Goal: Task Accomplishment & Management: Use online tool/utility

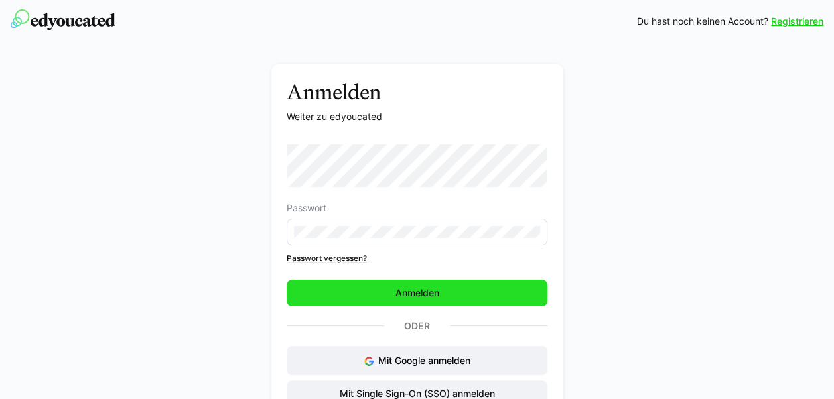
click at [422, 292] on span "Anmelden" at bounding box center [417, 292] width 48 height 13
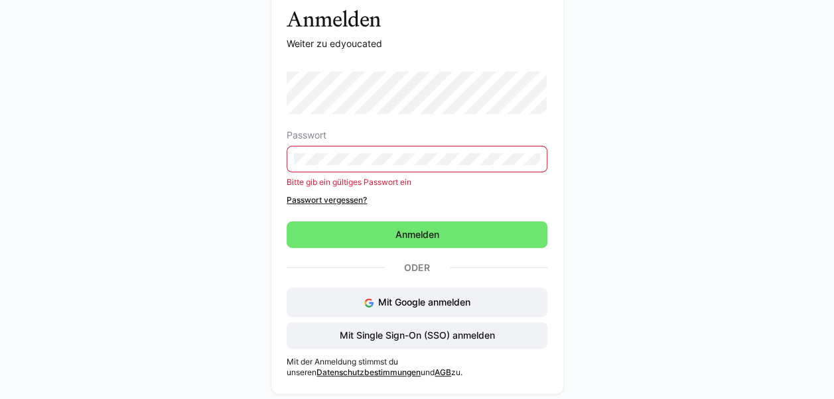
scroll to position [73, 0]
click at [436, 335] on span "Mit Single Sign-On (SSO) anmelden" at bounding box center [417, 335] width 159 height 13
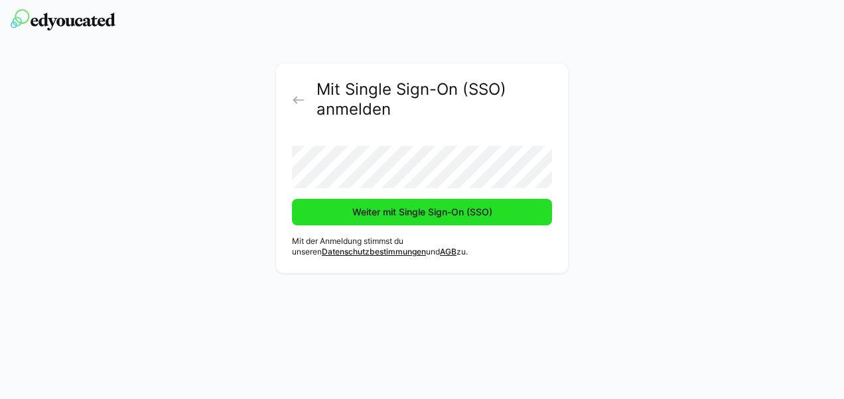
click at [458, 219] on span "Weiter mit Single Sign-On (SSO)" at bounding box center [422, 212] width 260 height 27
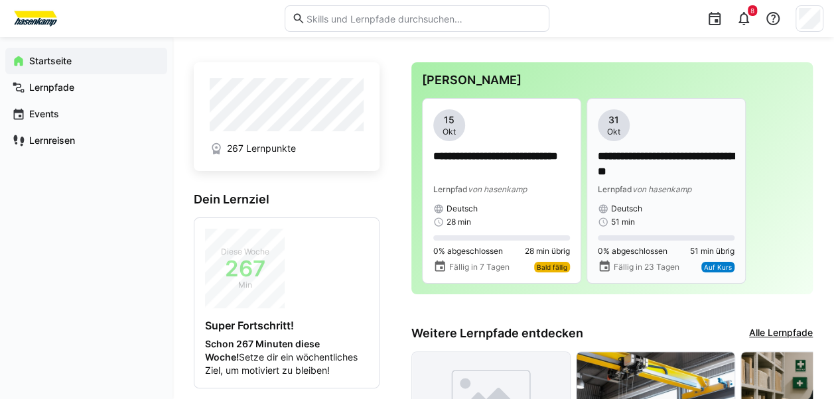
click at [657, 168] on p "**********" at bounding box center [666, 164] width 137 height 31
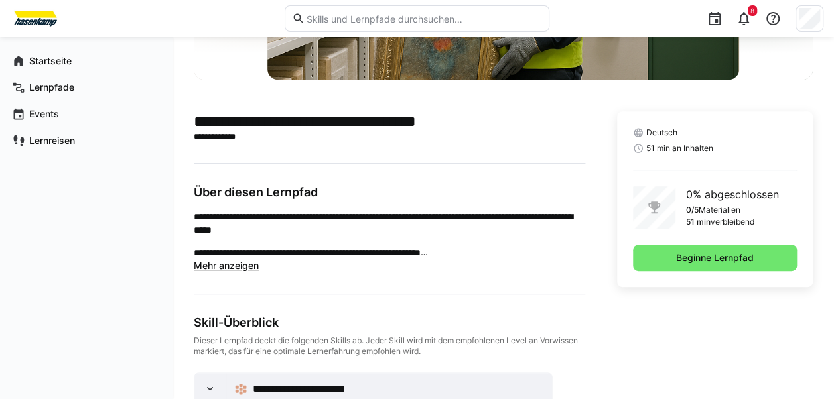
scroll to position [265, 0]
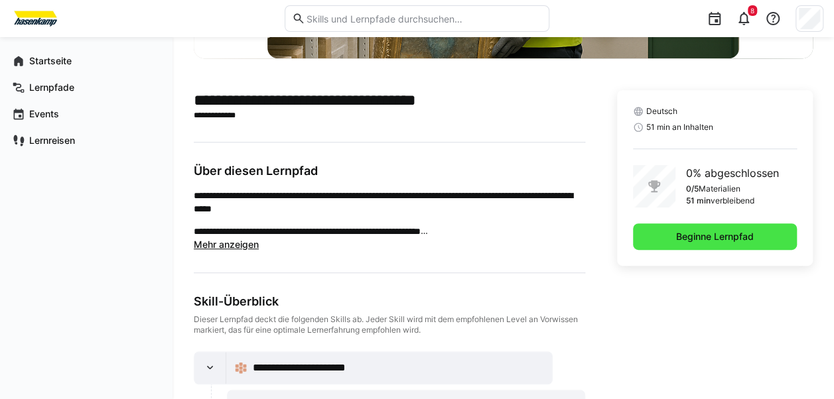
click at [691, 234] on span "Beginne Lernpfad" at bounding box center [715, 236] width 82 height 13
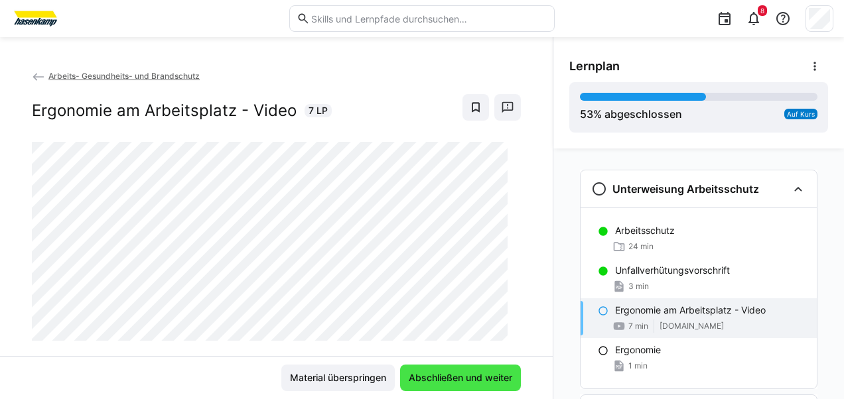
click at [473, 379] on span "Abschließen und weiter" at bounding box center [460, 377] width 107 height 13
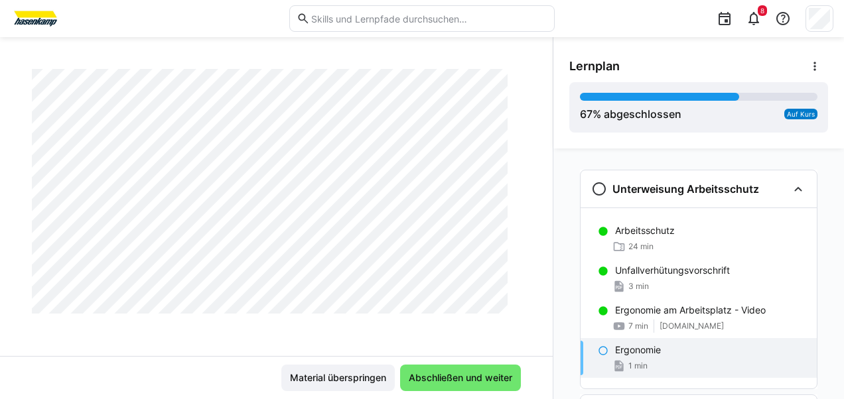
scroll to position [463, 0]
click at [473, 379] on span "Abschließen und weiter" at bounding box center [460, 377] width 107 height 13
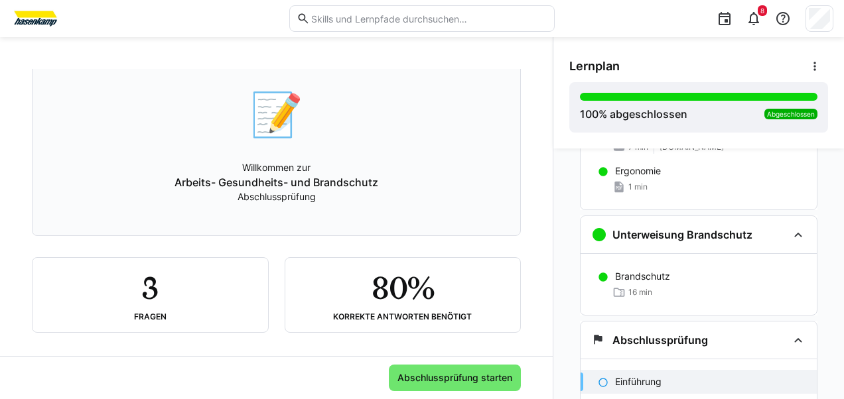
scroll to position [91, 0]
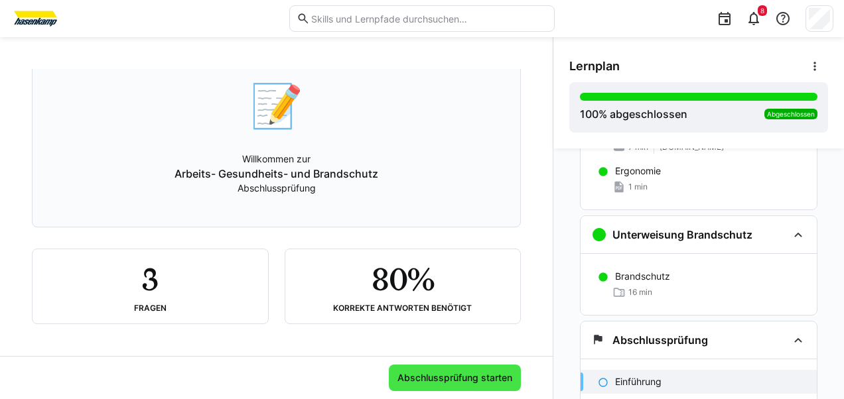
click at [409, 368] on span "Abschlussprüfung starten" at bounding box center [455, 378] width 132 height 27
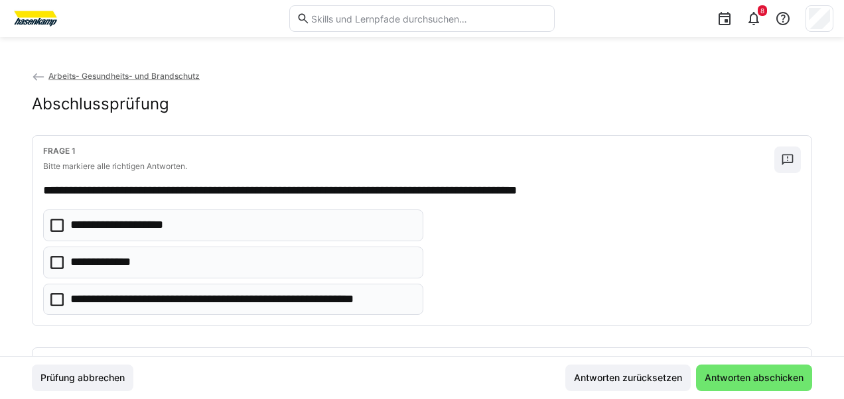
click at [62, 261] on icon at bounding box center [56, 262] width 13 height 13
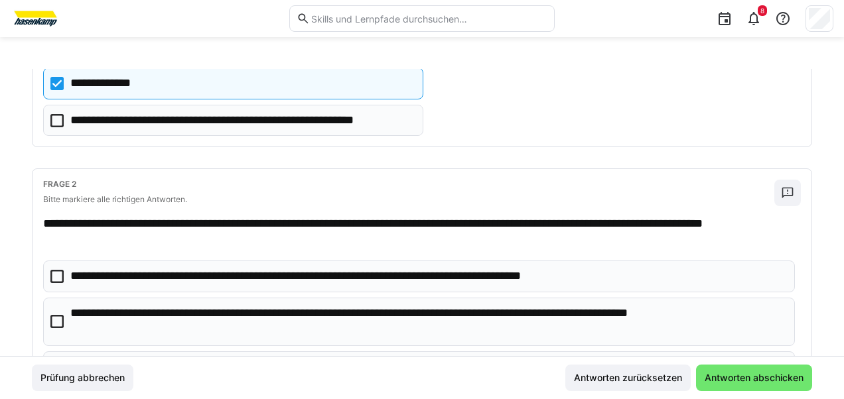
scroll to position [199, 0]
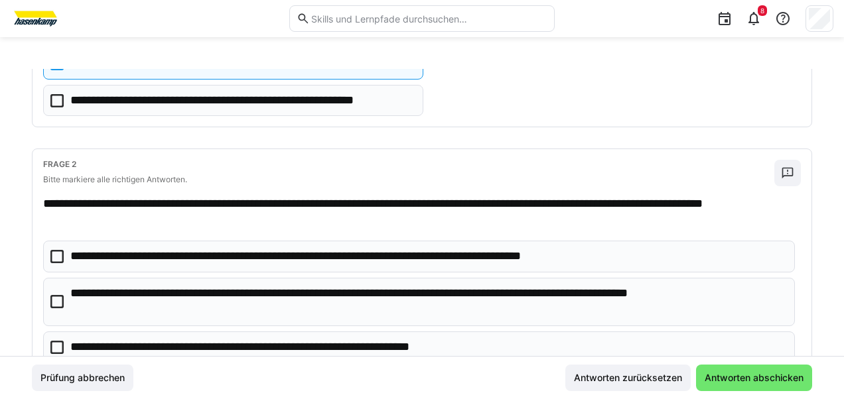
click at [62, 295] on icon at bounding box center [56, 301] width 13 height 13
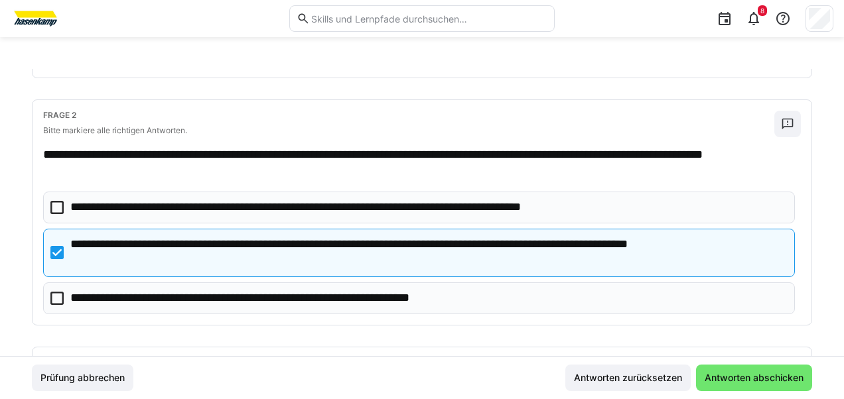
scroll to position [265, 0]
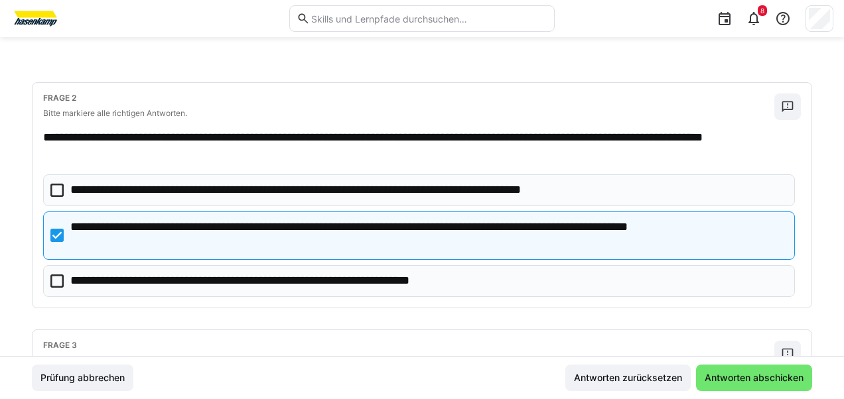
click at [56, 279] on icon at bounding box center [56, 281] width 13 height 13
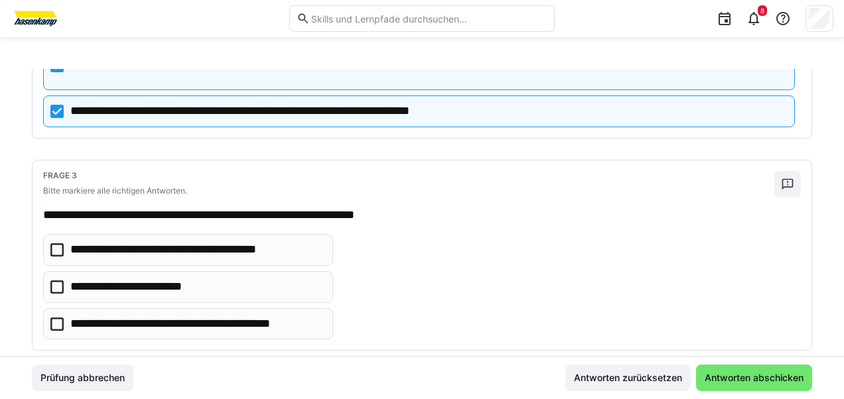
scroll to position [456, 0]
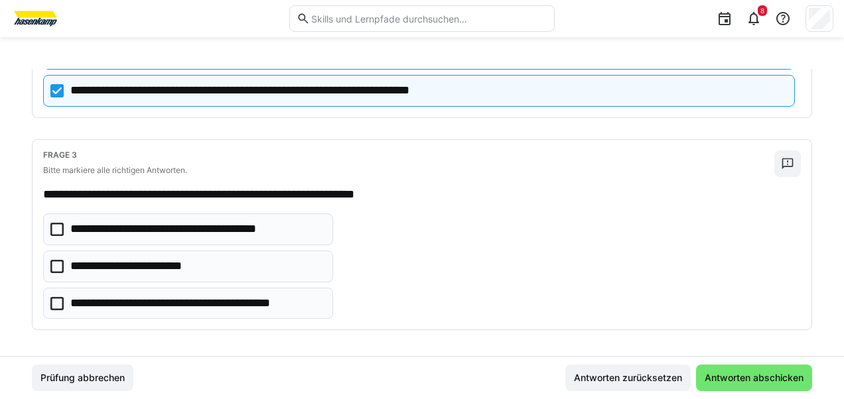
click at [59, 297] on icon at bounding box center [56, 303] width 13 height 13
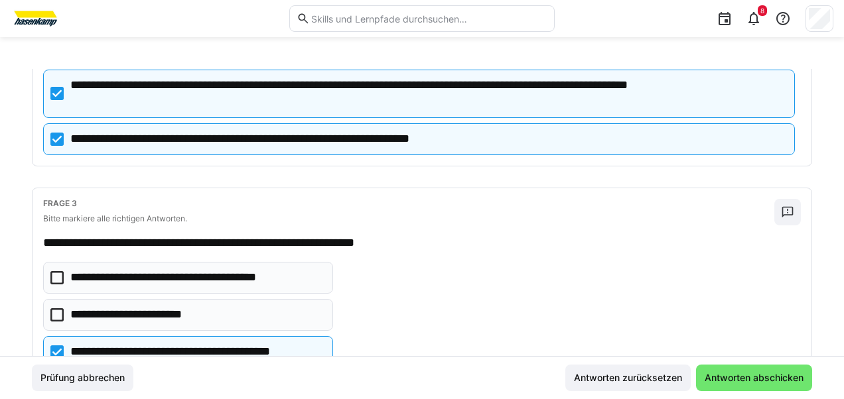
scroll to position [323, 0]
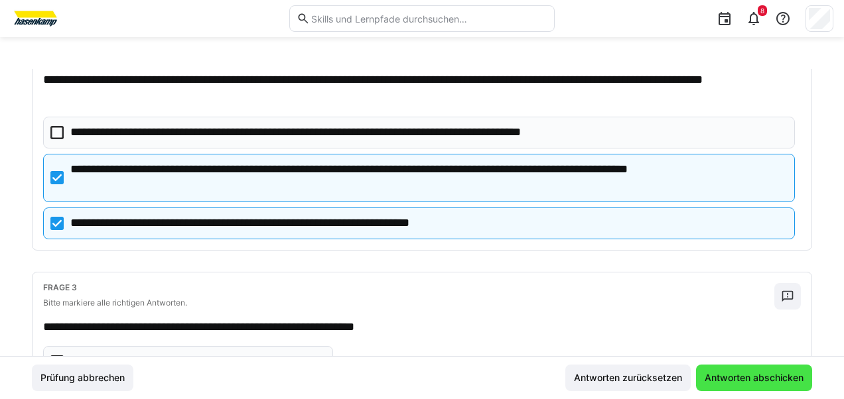
click at [767, 372] on span "Antworten abschicken" at bounding box center [753, 377] width 103 height 13
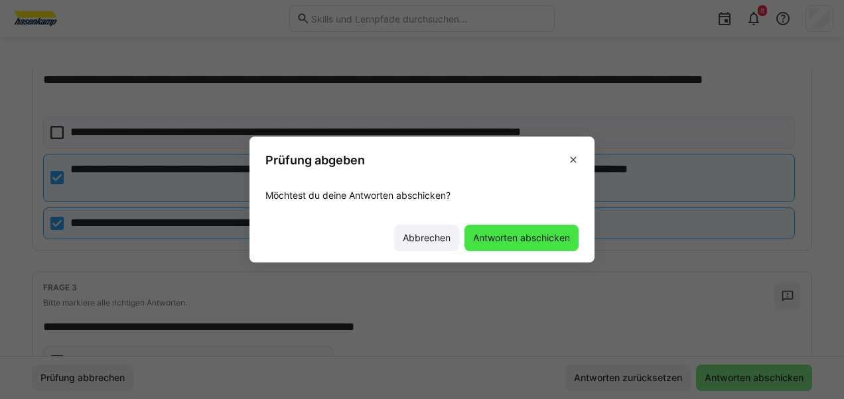
click at [538, 240] on span "Antworten abschicken" at bounding box center [521, 237] width 101 height 13
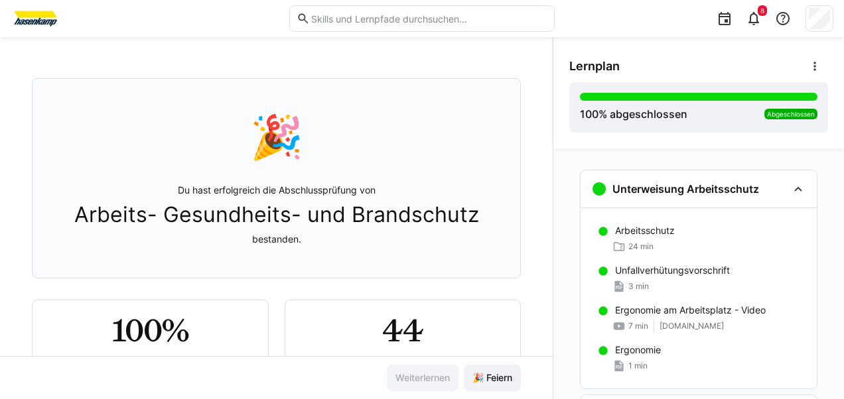
scroll to position [111, 0]
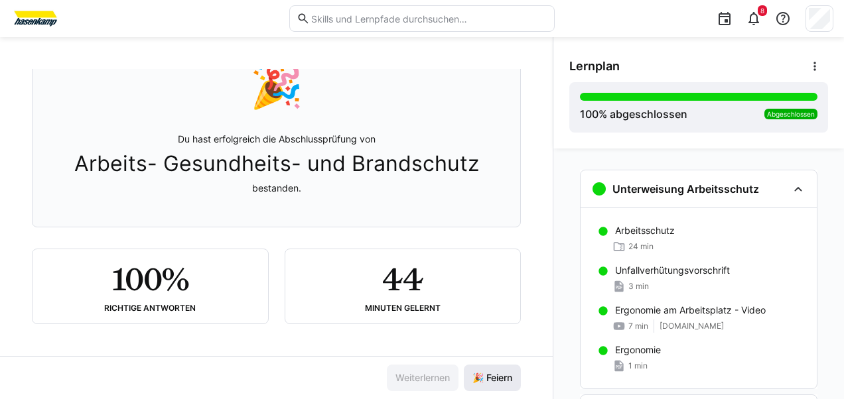
click at [471, 379] on span "🎉 Feiern" at bounding box center [492, 377] width 44 height 13
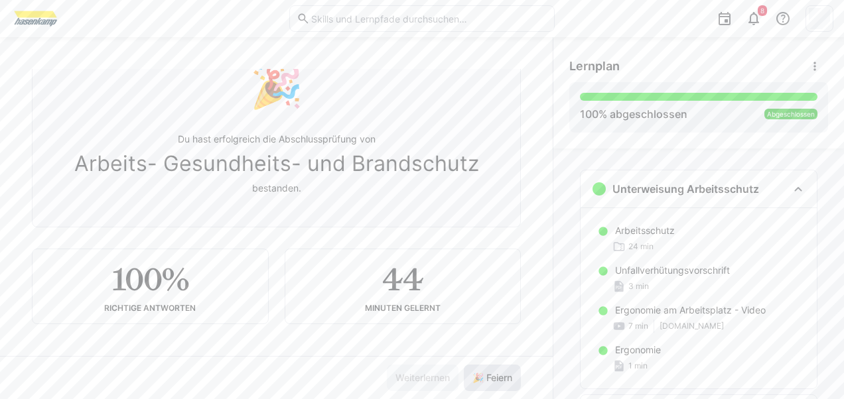
click at [471, 379] on span "🎉 Feiern" at bounding box center [492, 377] width 44 height 13
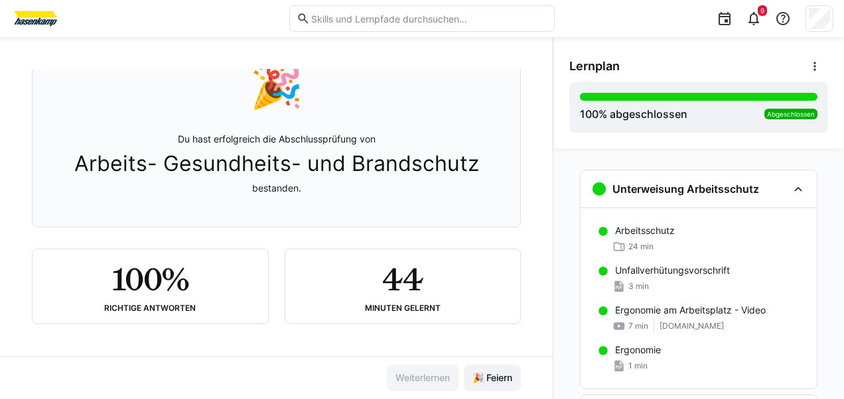
click at [27, 20] on img at bounding box center [36, 18] width 50 height 21
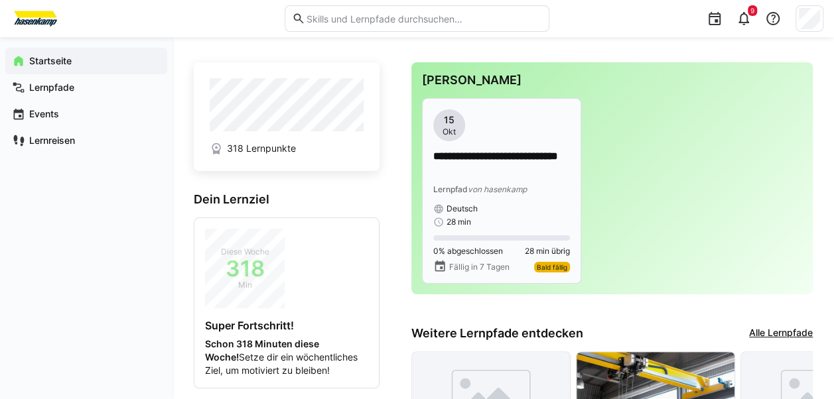
click at [555, 163] on p "**********" at bounding box center [501, 164] width 137 height 31
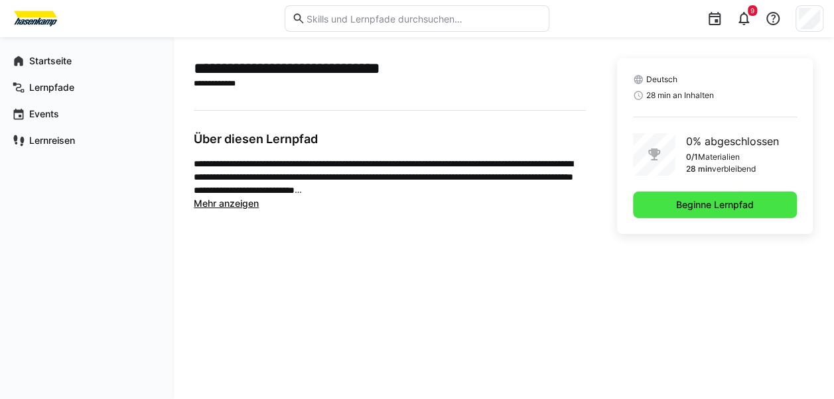
click at [700, 198] on span "Beginne Lernpfad" at bounding box center [715, 204] width 82 height 13
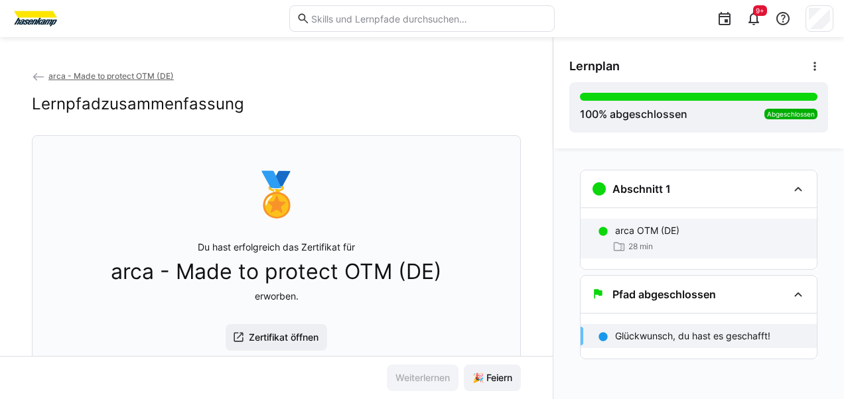
click at [633, 235] on p "arca OTM (DE)" at bounding box center [647, 230] width 64 height 13
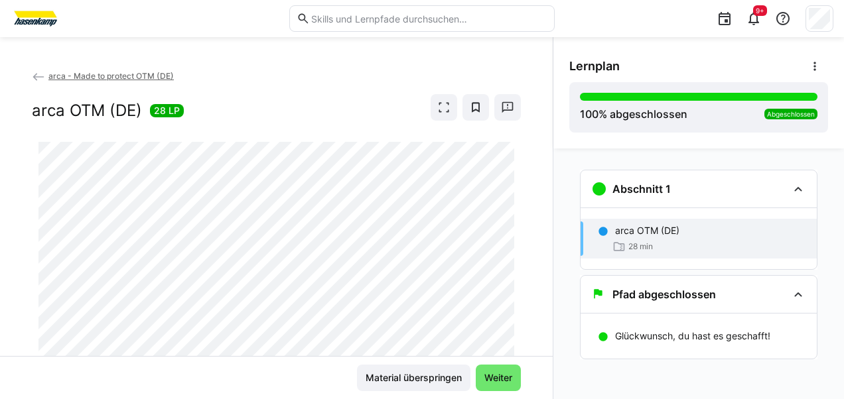
scroll to position [66, 0]
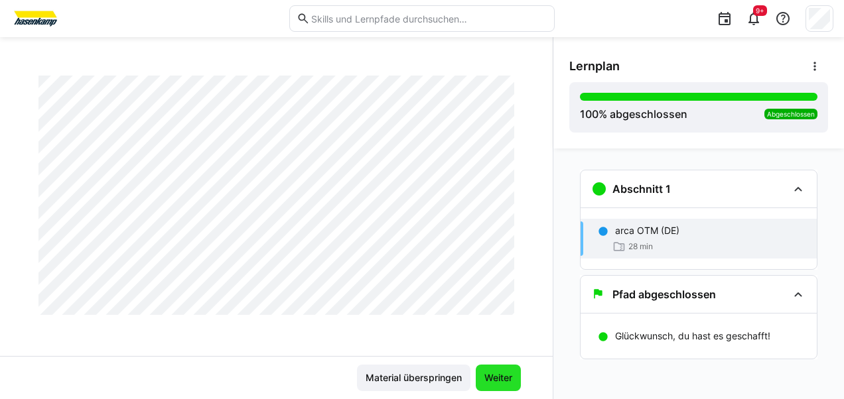
click at [484, 377] on span "Weiter" at bounding box center [498, 377] width 32 height 13
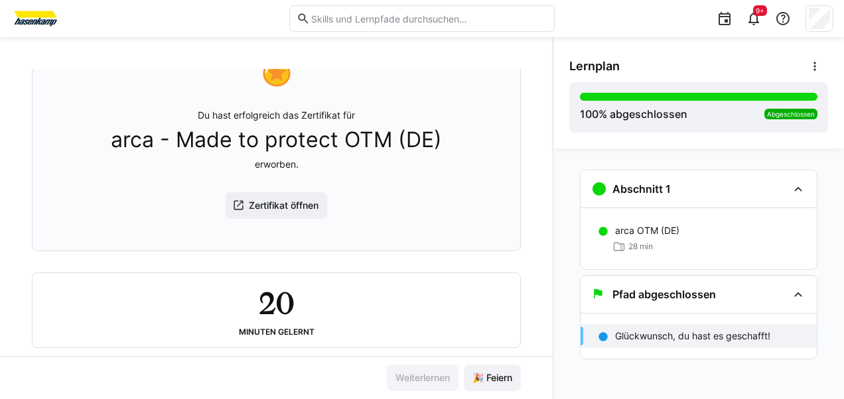
scroll to position [133, 0]
click at [493, 372] on span "🎉 Feiern" at bounding box center [492, 377] width 44 height 13
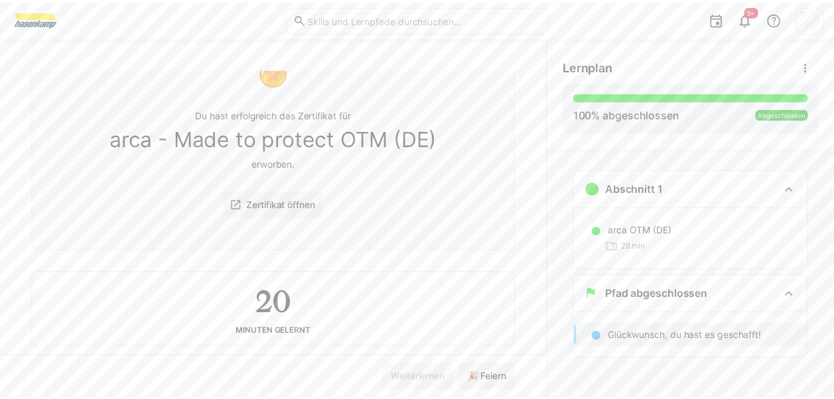
scroll to position [0, 0]
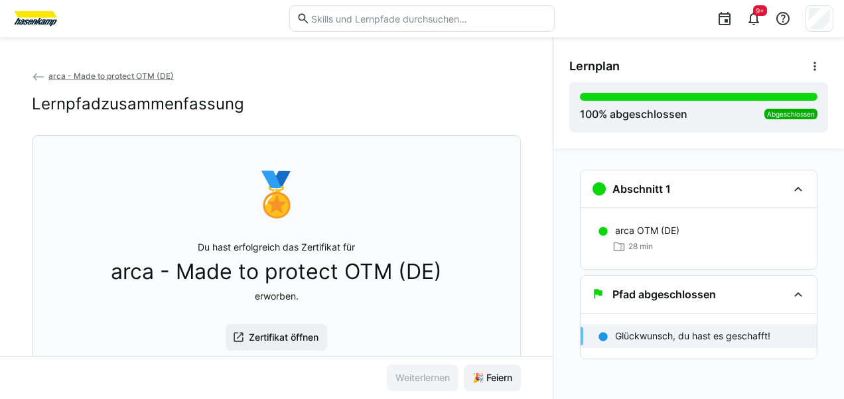
click at [24, 23] on img at bounding box center [36, 18] width 50 height 21
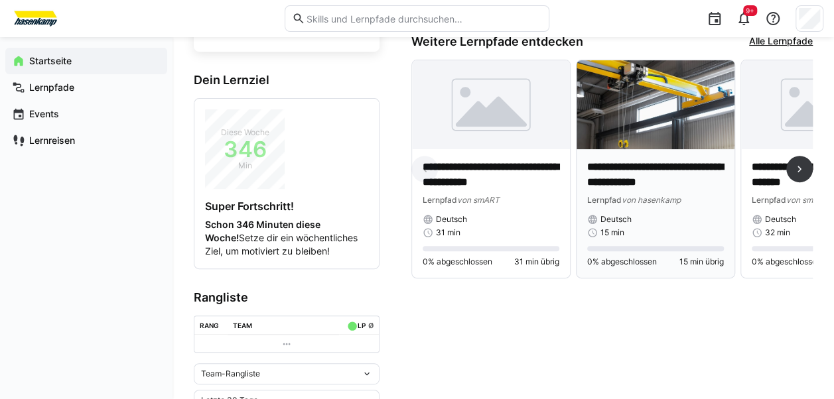
scroll to position [133, 0]
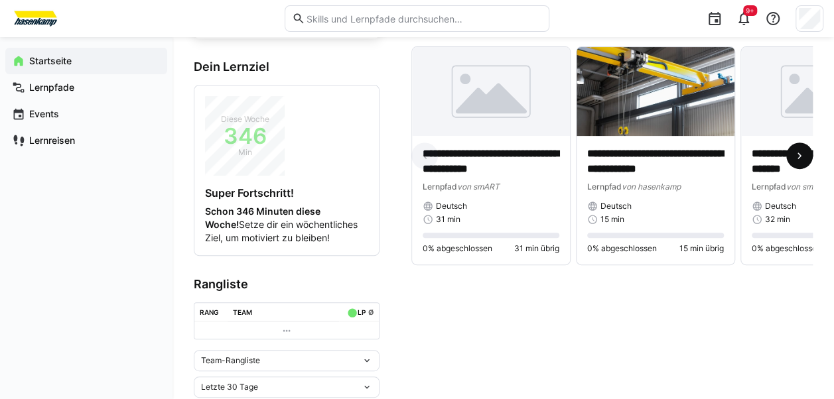
click at [804, 160] on eds-icon at bounding box center [798, 155] width 13 height 13
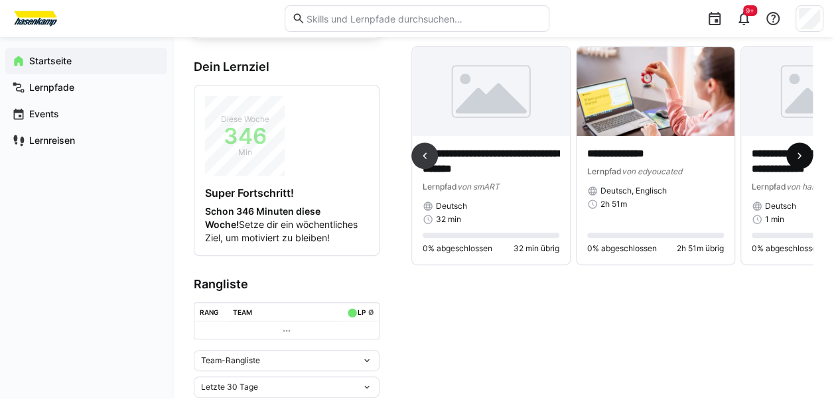
click at [804, 160] on eds-icon at bounding box center [798, 155] width 13 height 13
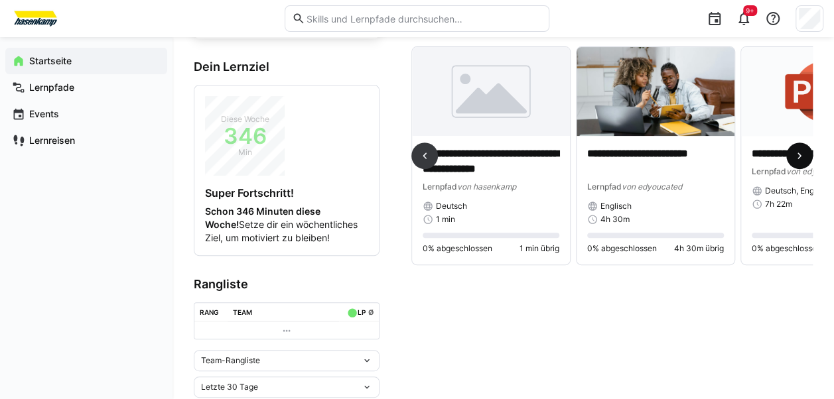
click at [804, 160] on eds-icon at bounding box center [798, 155] width 13 height 13
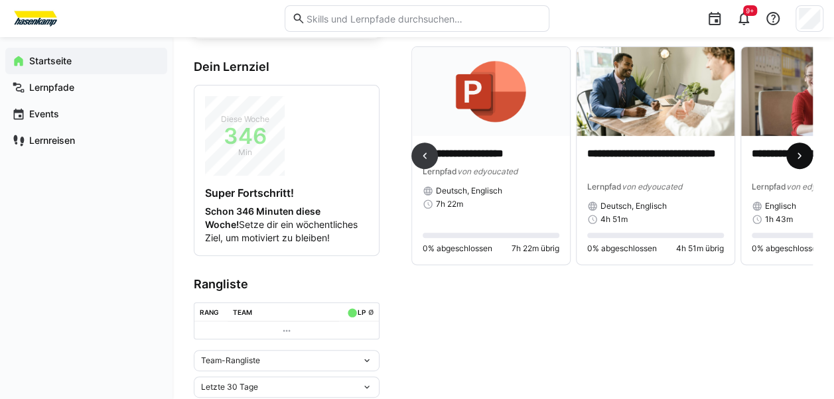
click at [804, 160] on eds-icon at bounding box center [798, 155] width 13 height 13
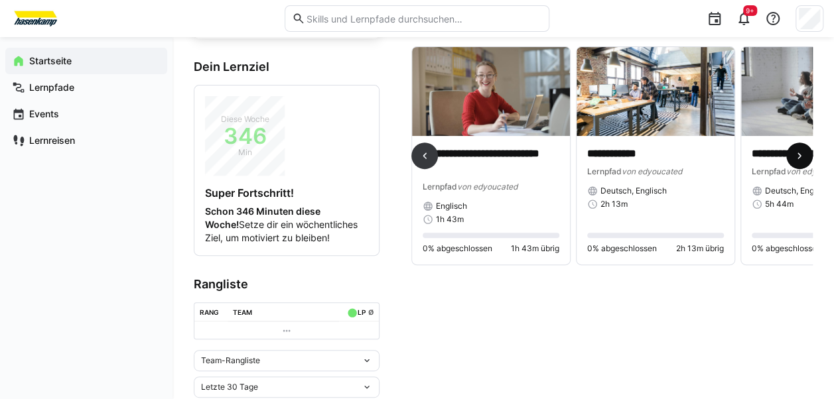
click at [804, 160] on eds-icon at bounding box center [798, 155] width 13 height 13
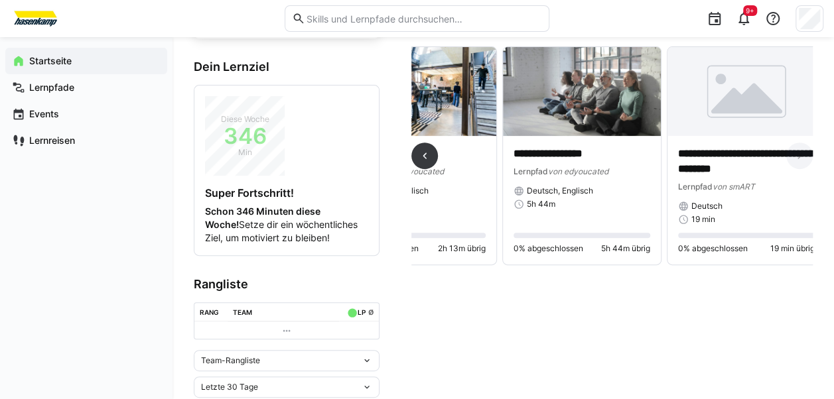
scroll to position [0, 1567]
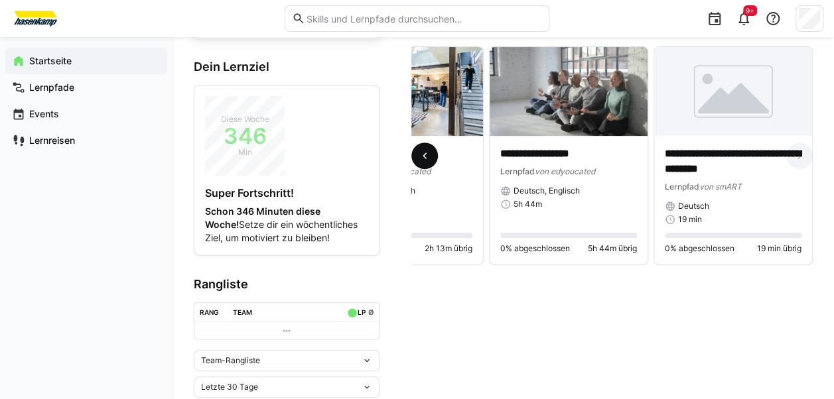
click at [420, 154] on eds-icon at bounding box center [424, 155] width 13 height 13
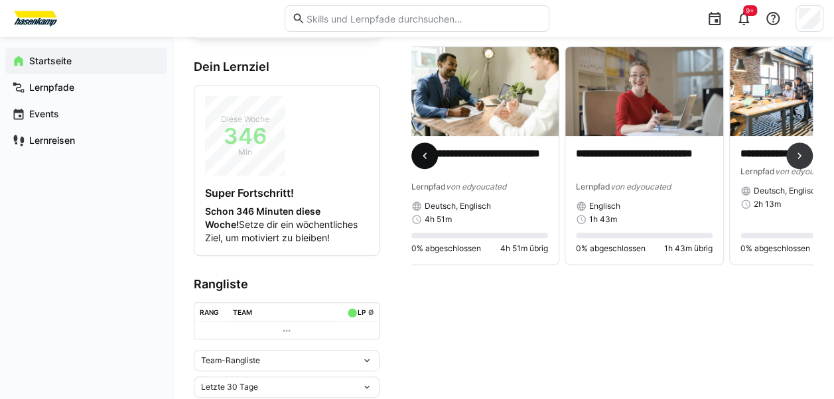
scroll to position [0, 1151]
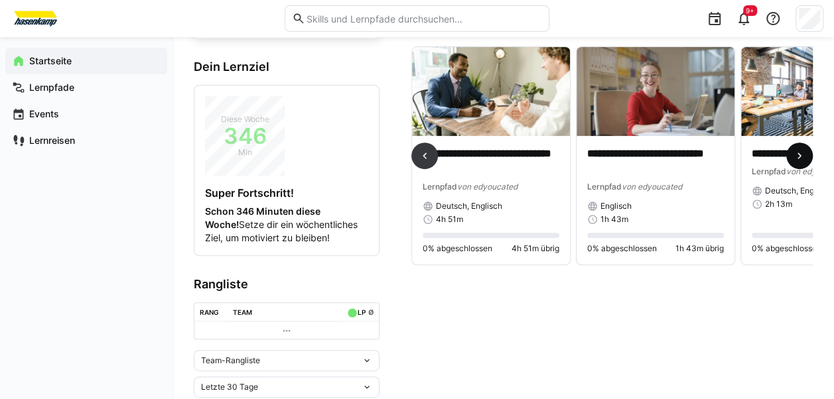
click at [801, 154] on eds-icon at bounding box center [798, 155] width 13 height 13
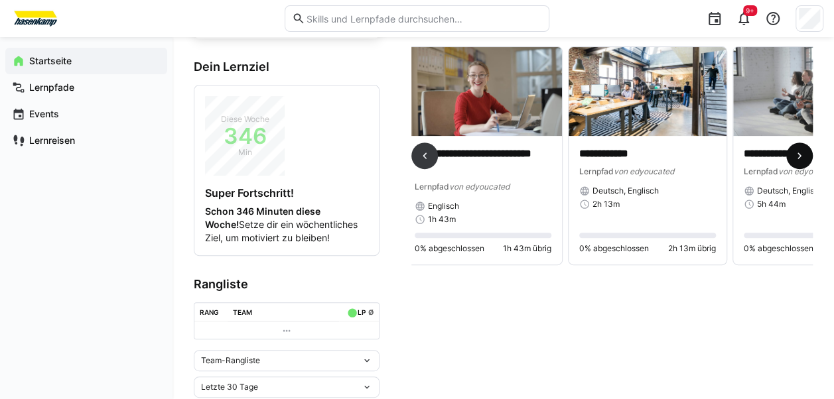
scroll to position [0, 1480]
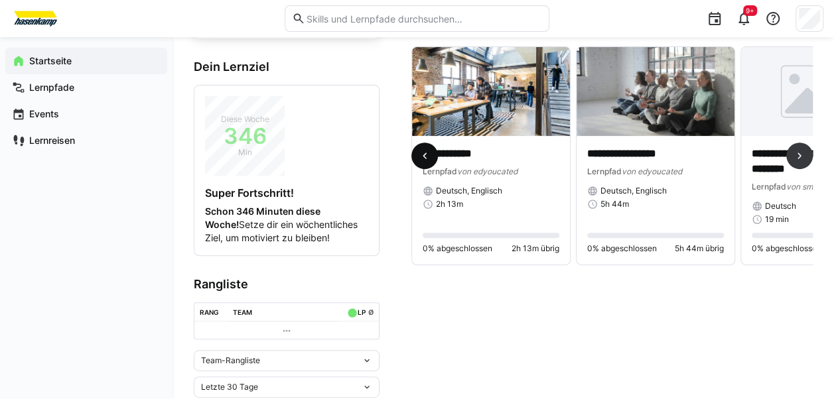
click at [419, 155] on eds-icon at bounding box center [424, 155] width 13 height 13
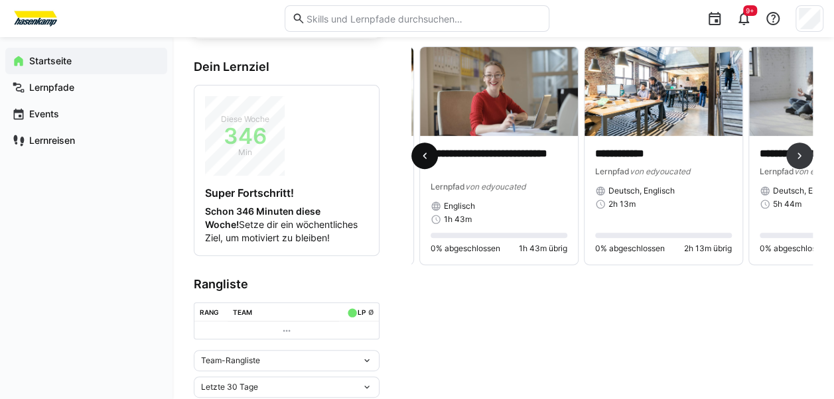
scroll to position [0, 1151]
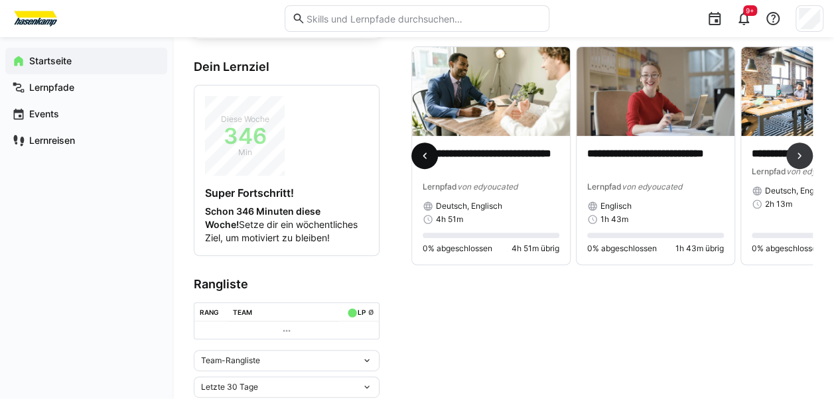
click at [419, 155] on eds-icon at bounding box center [424, 155] width 13 height 13
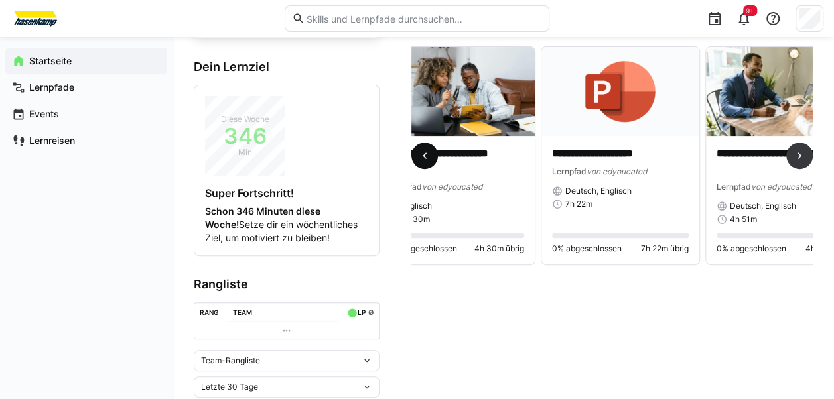
scroll to position [0, 822]
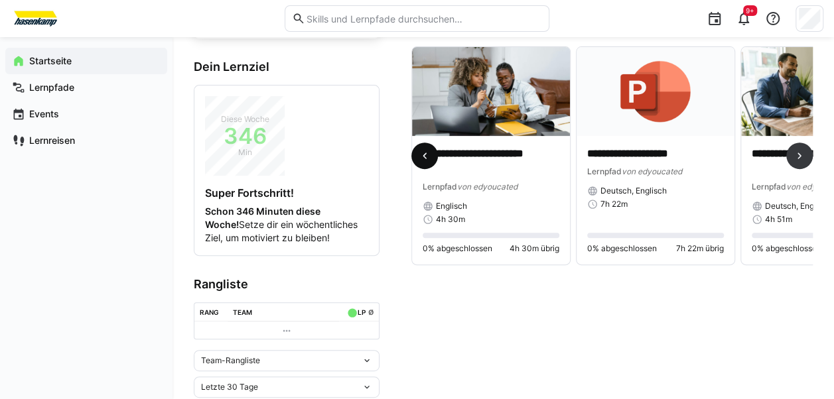
click at [421, 153] on eds-icon at bounding box center [424, 155] width 13 height 13
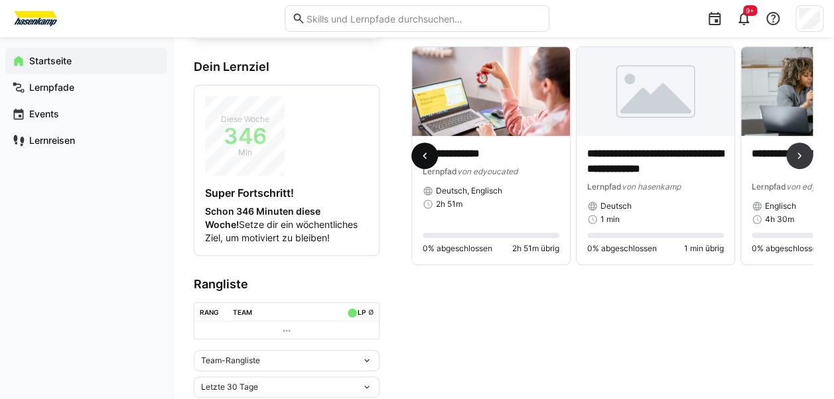
click at [421, 153] on eds-icon at bounding box center [424, 155] width 13 height 13
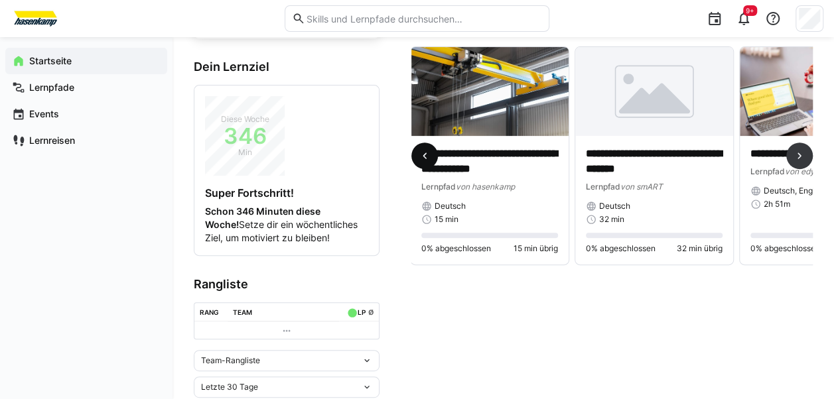
scroll to position [0, 164]
click at [421, 153] on eds-icon at bounding box center [424, 155] width 13 height 13
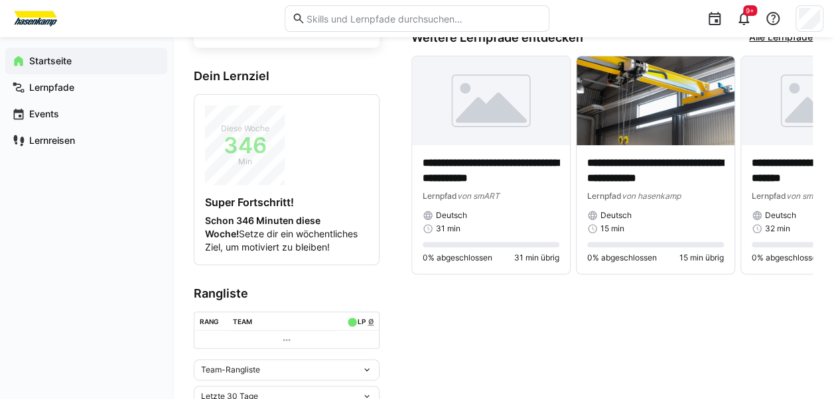
scroll to position [151, 0]
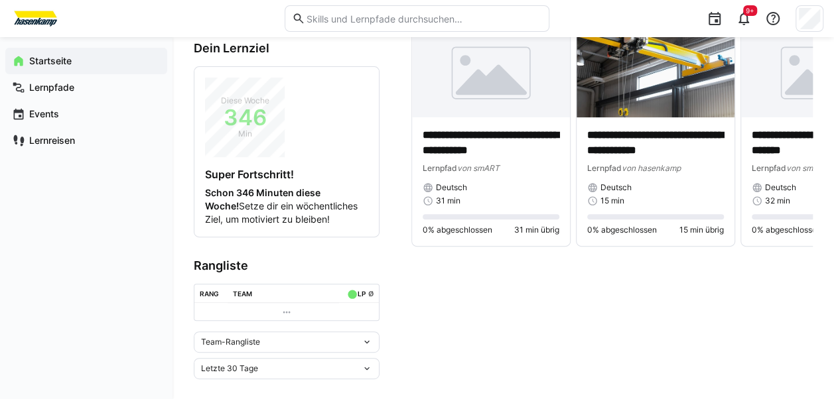
click at [363, 337] on eds-icon at bounding box center [366, 342] width 11 height 11
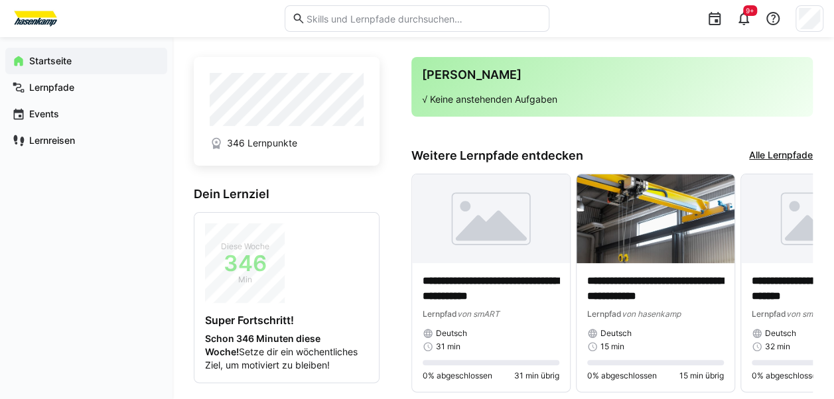
scroll to position [0, 0]
